Goal: Transaction & Acquisition: Purchase product/service

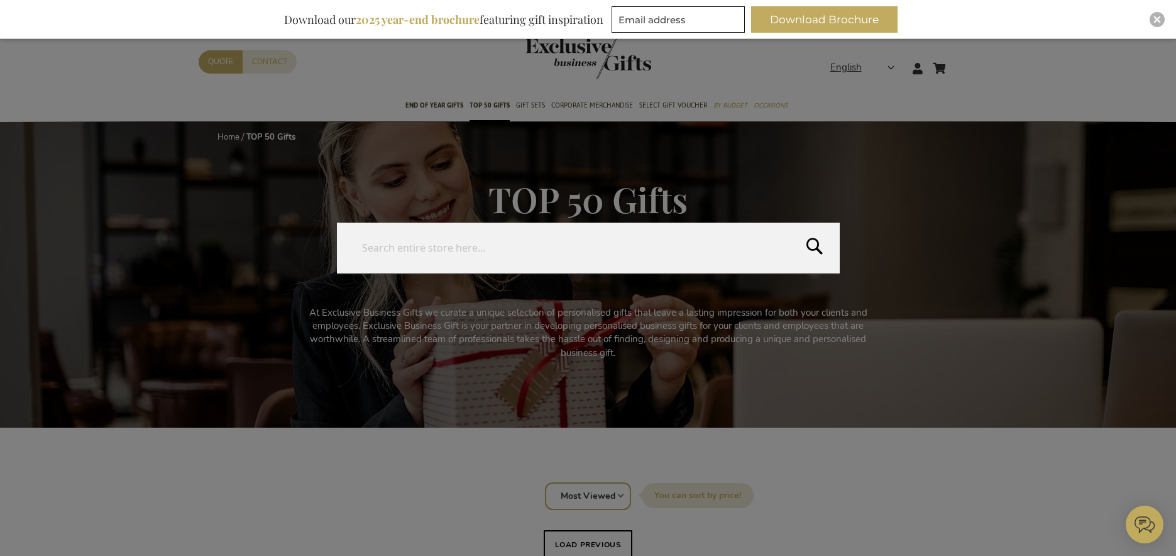
click at [963, 60] on form "Search Search" at bounding box center [962, 60] width 13 height 0
type input "laptop"
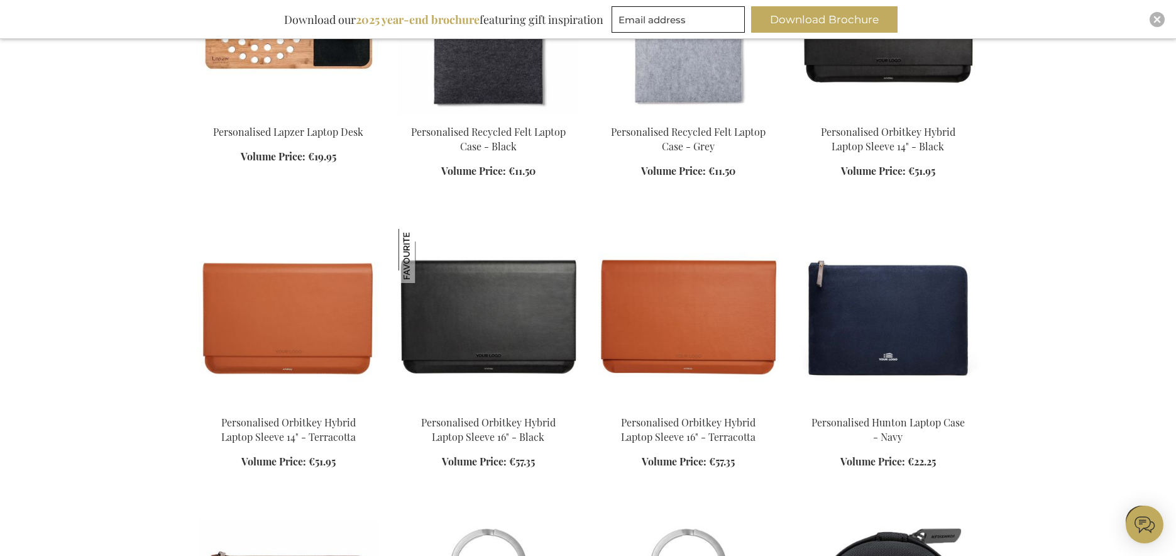
scroll to position [401, 0]
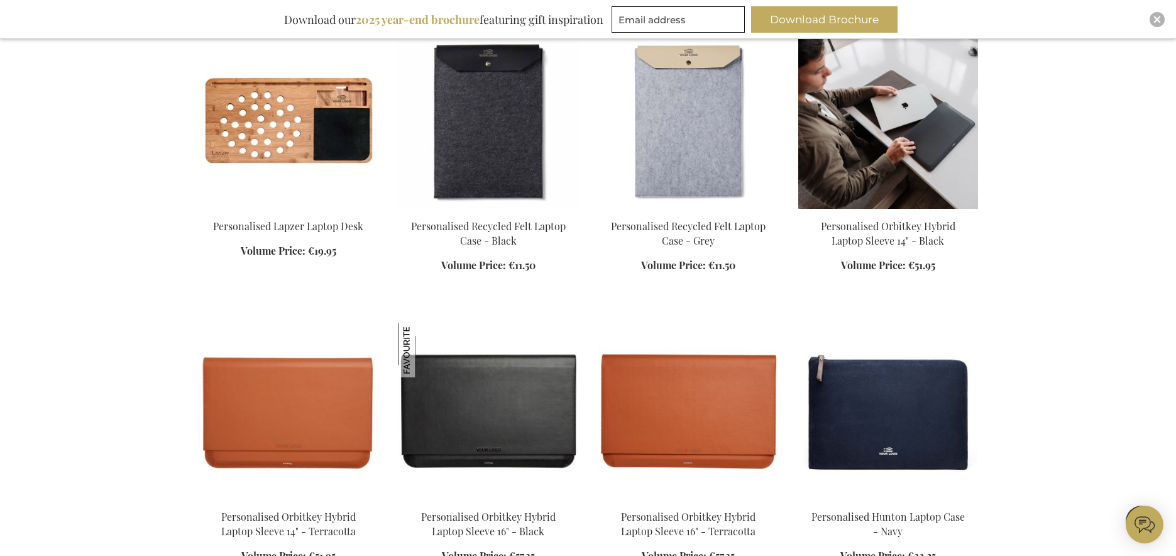
click at [890, 135] on img at bounding box center [888, 121] width 180 height 176
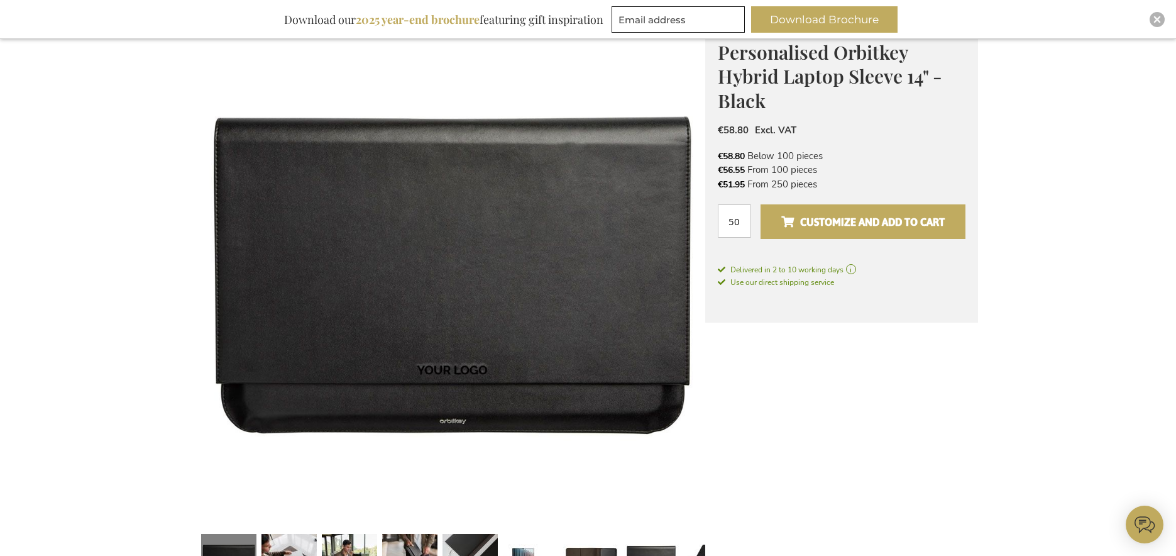
click at [871, 208] on button "Customize and add to cart" at bounding box center [863, 221] width 204 height 35
